Goal: Communication & Community: Ask a question

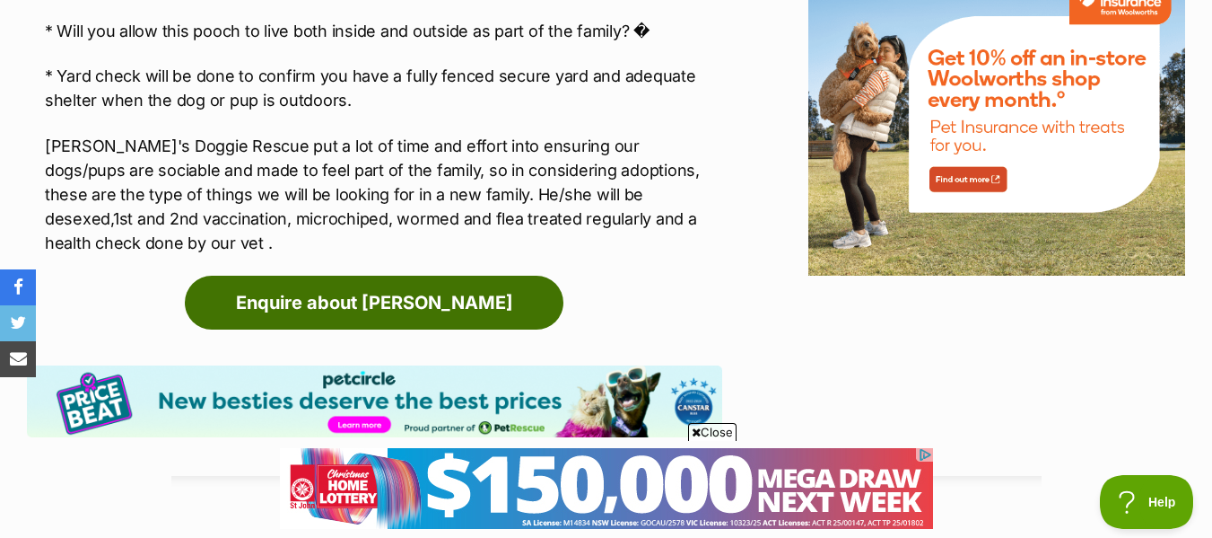
click at [419, 276] on link "Enquire about [PERSON_NAME]" at bounding box center [374, 303] width 379 height 54
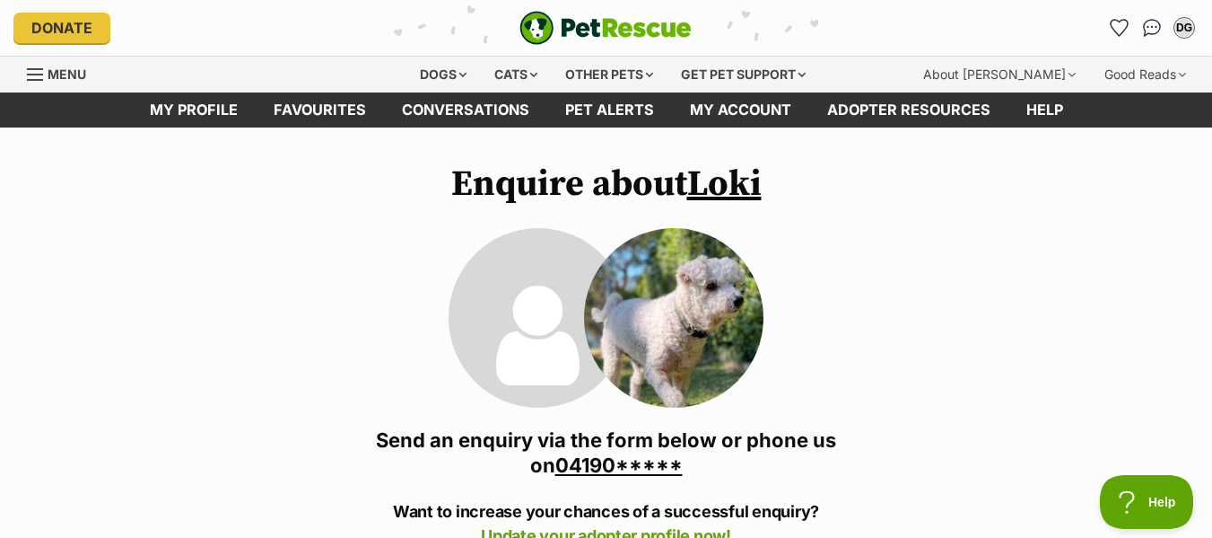
click at [585, 469] on link "04190*****" at bounding box center [619, 464] width 127 height 23
